Goal: Information Seeking & Learning: Learn about a topic

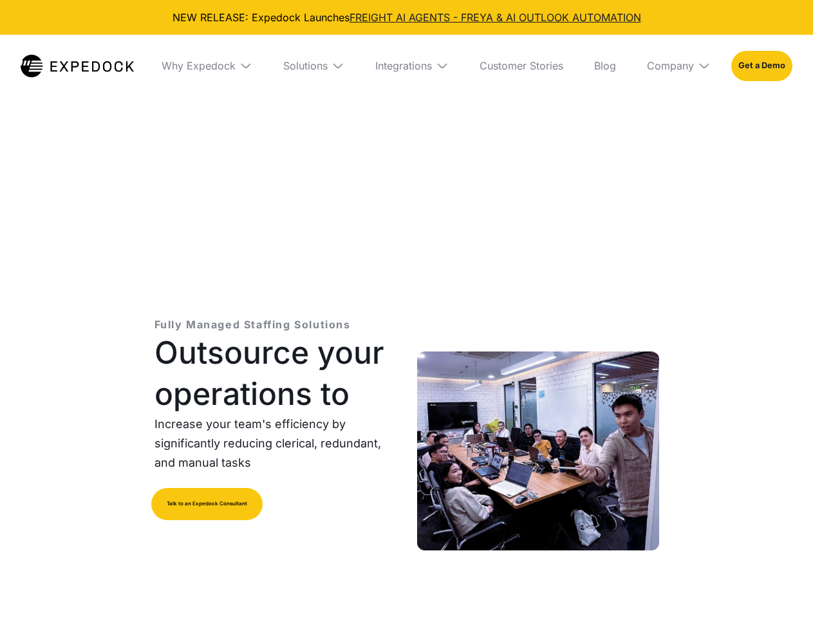
select select
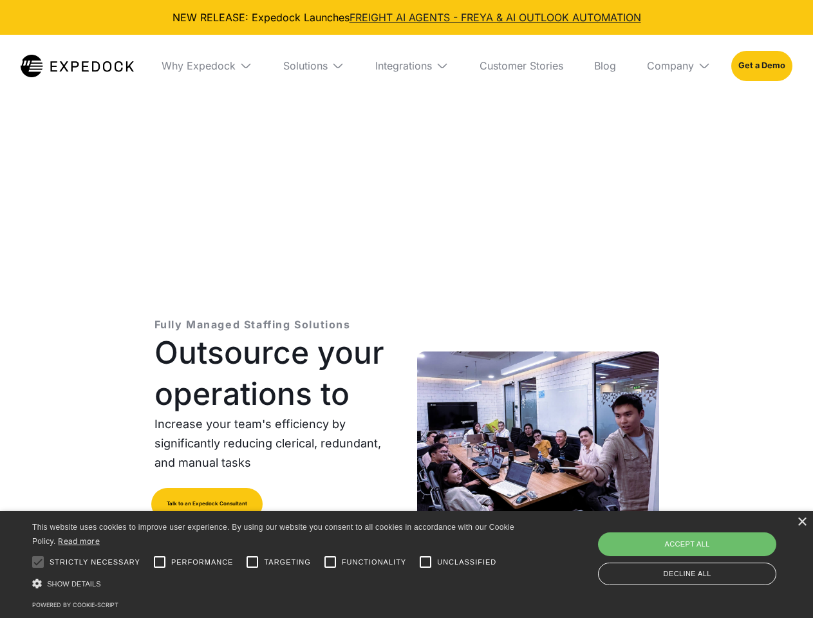
click at [406, 66] on div "Integrations" at bounding box center [403, 65] width 57 height 13
click at [207, 66] on div "Why Expedock" at bounding box center [188, 65] width 74 height 13
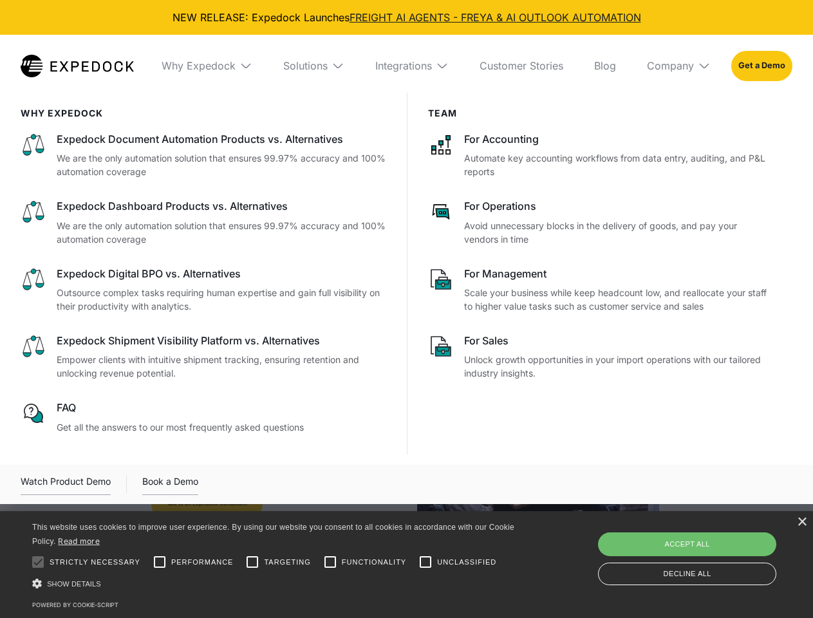
click at [313, 66] on div "Solutions" at bounding box center [305, 65] width 44 height 13
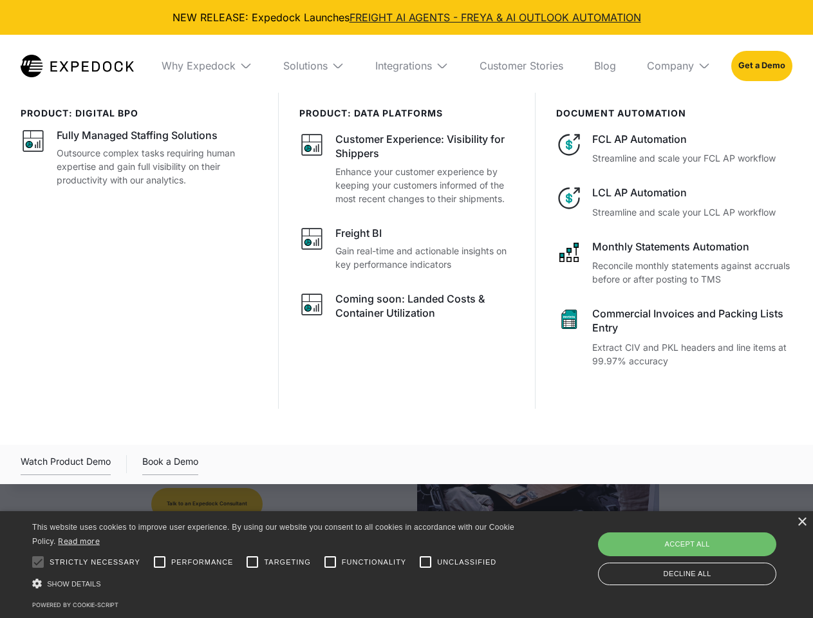
click at [412, 66] on div "Integrations" at bounding box center [403, 65] width 57 height 13
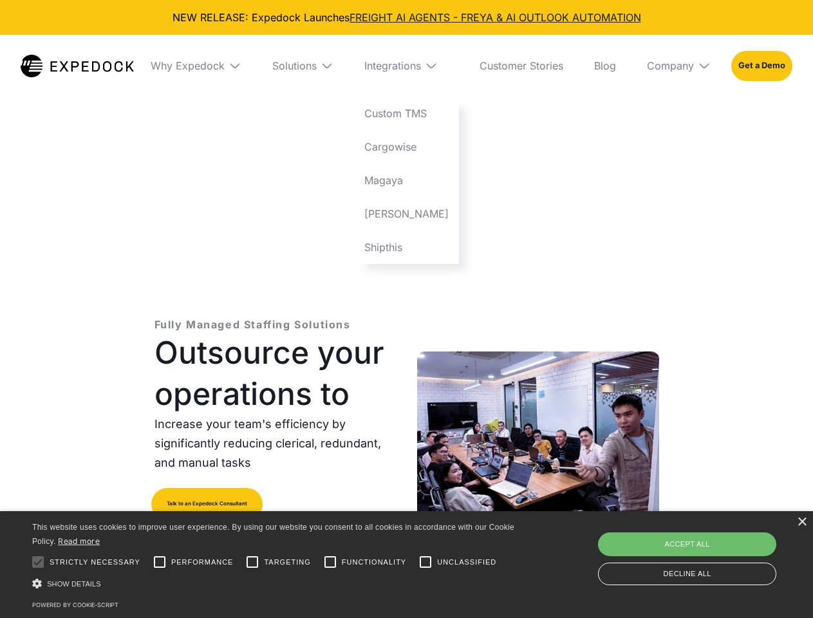
click at [678, 66] on div "Company" at bounding box center [670, 65] width 47 height 13
click at [38, 562] on div at bounding box center [38, 562] width 26 height 26
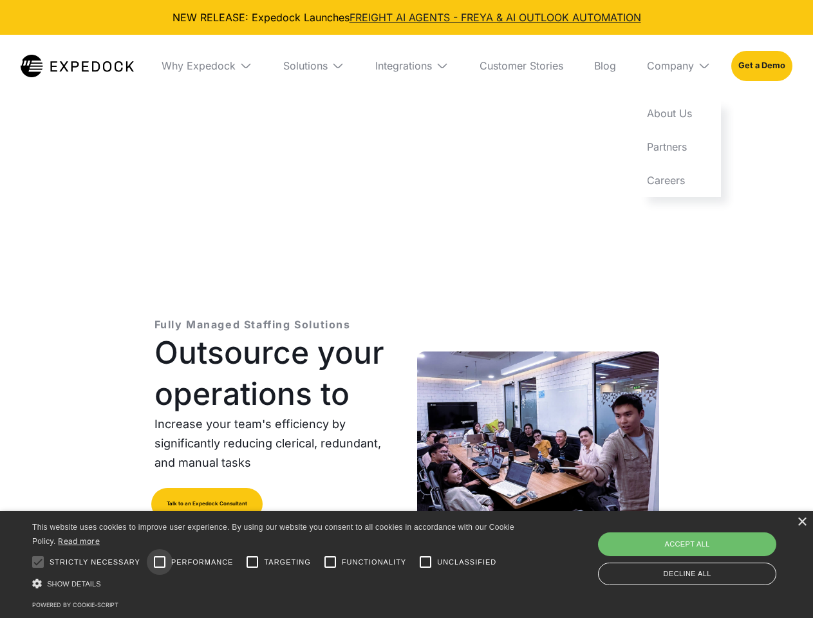
click at [160, 562] on input "Performance" at bounding box center [160, 562] width 26 height 26
checkbox input "true"
click at [252, 562] on input "Targeting" at bounding box center [252, 562] width 26 height 26
checkbox input "true"
